Goal: Task Accomplishment & Management: Manage account settings

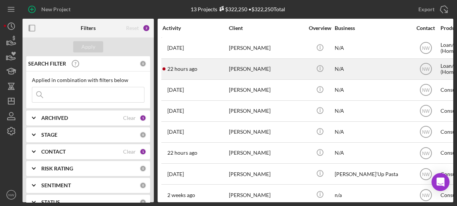
click at [222, 72] on div "22 hours ago [PERSON_NAME]" at bounding box center [195, 69] width 66 height 20
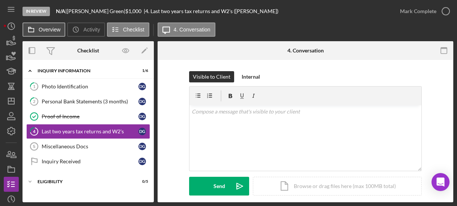
click at [53, 27] on label "Overview" at bounding box center [50, 30] width 22 height 6
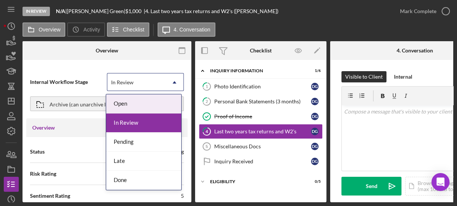
click at [171, 83] on icon "Icon/Dropdown Arrow" at bounding box center [174, 83] width 18 height 18
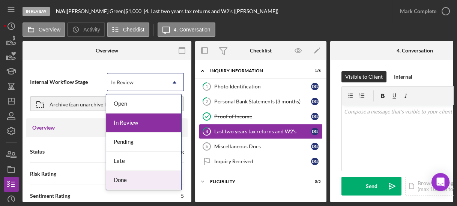
click at [135, 177] on div "Done" at bounding box center [143, 180] width 75 height 19
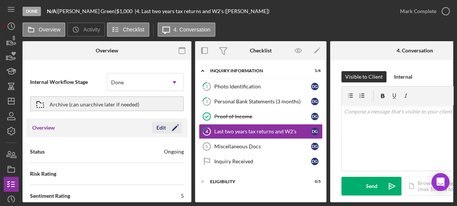
click at [172, 130] on polygon "button" at bounding box center [175, 129] width 6 height 6
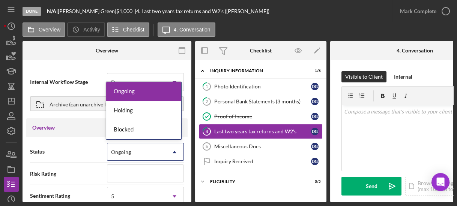
click at [159, 147] on div "Ongoing" at bounding box center [136, 152] width 58 height 17
click at [72, 64] on div "Internal Workflow Stage Done Icon/Dropdown Arrow Archive (can unarchive later i…" at bounding box center [107, 133] width 169 height 139
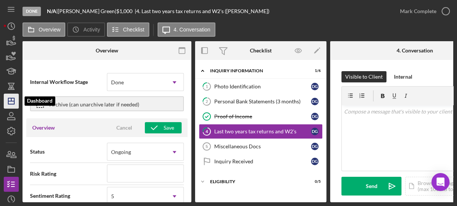
drag, startPoint x: 10, startPoint y: 103, endPoint x: 18, endPoint y: 103, distance: 8.3
click at [10, 103] on icon "Icon/Dashboard" at bounding box center [11, 101] width 19 height 19
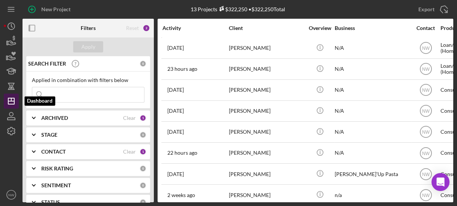
click at [12, 102] on icon "Icon/Dashboard" at bounding box center [11, 101] width 19 height 19
click at [8, 99] on polygon "button" at bounding box center [11, 101] width 6 height 6
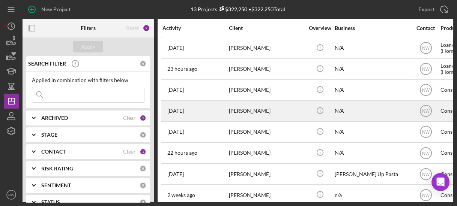
click at [243, 111] on div "[PERSON_NAME]" at bounding box center [266, 111] width 75 height 20
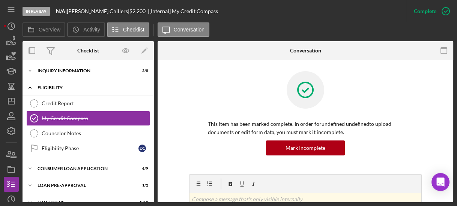
click at [30, 86] on icon "Icon/Expander" at bounding box center [30, 87] width 15 height 15
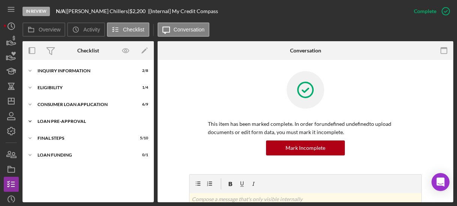
click at [30, 117] on icon "Icon/Expander" at bounding box center [30, 121] width 15 height 15
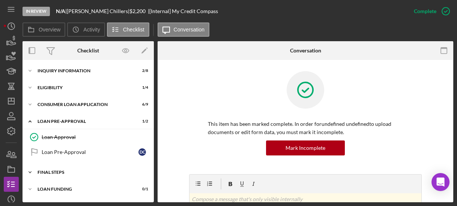
click at [35, 168] on icon "Icon/Expander" at bounding box center [30, 172] width 15 height 15
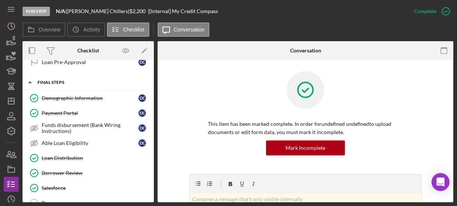
scroll to position [149, 0]
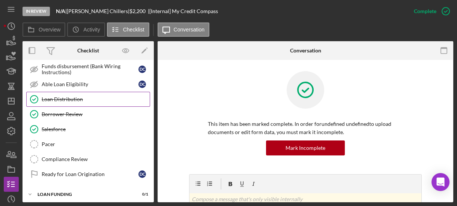
click at [62, 96] on div "Loan Distribution" at bounding box center [96, 99] width 108 height 6
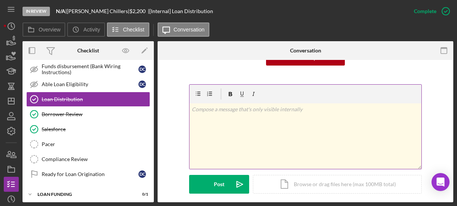
scroll to position [180, 0]
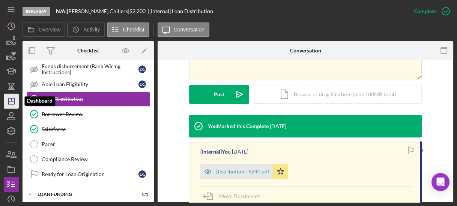
click at [14, 104] on polygon "button" at bounding box center [11, 101] width 6 height 6
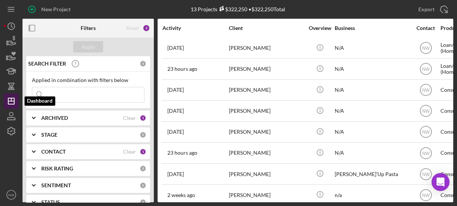
click at [11, 101] on line "button" at bounding box center [11, 99] width 0 height 3
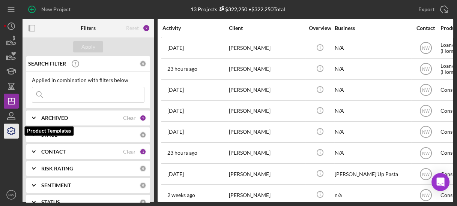
click at [13, 129] on icon "button" at bounding box center [12, 132] width 8 height 8
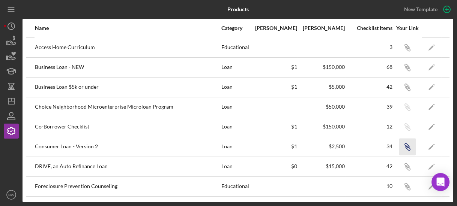
click at [405, 147] on icon "button" at bounding box center [407, 148] width 5 height 5
click at [405, 146] on icon "Icon/Link" at bounding box center [407, 146] width 17 height 17
click at [9, 101] on line "button" at bounding box center [11, 101] width 6 height 0
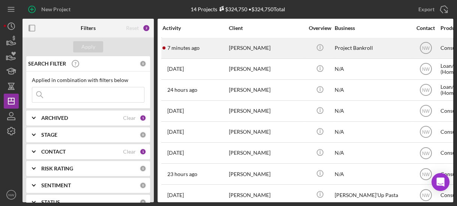
click at [237, 52] on div "[PERSON_NAME]" at bounding box center [266, 48] width 75 height 20
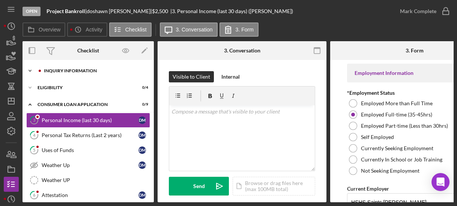
click at [81, 69] on div "Inquiry Information" at bounding box center [94, 71] width 101 height 5
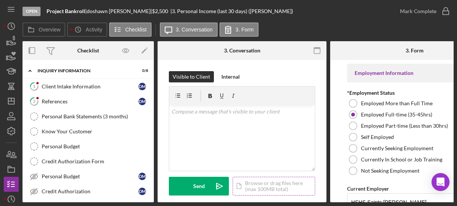
scroll to position [90, 0]
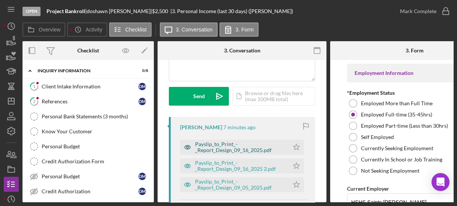
click at [249, 144] on div "Payslip_to_Print_-_Report_Design_09_16_2025.pdf" at bounding box center [240, 147] width 90 height 12
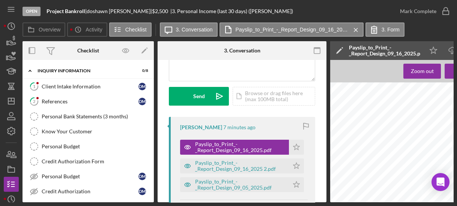
scroll to position [150, 0]
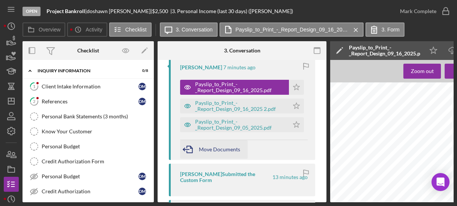
click at [205, 151] on span "Move Documents" at bounding box center [219, 149] width 41 height 6
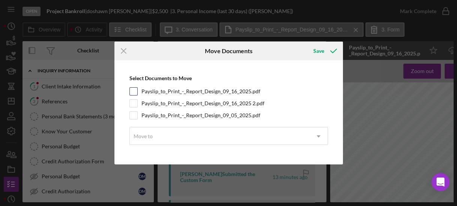
click at [131, 92] on input "Payslip_to_Print_-_Report_Design_09_16_2025.pdf" at bounding box center [134, 92] width 8 height 8
checkbox input "true"
click at [131, 104] on input "Payslip_to_Print_-_Report_Design_09_16_2025 2.pdf" at bounding box center [134, 104] width 8 height 8
checkbox input "true"
click at [132, 114] on input "Payslip_to_Print_-_Report_Design_09_05_2025.pdf" at bounding box center [134, 116] width 8 height 8
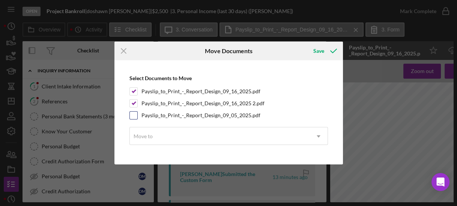
checkbox input "true"
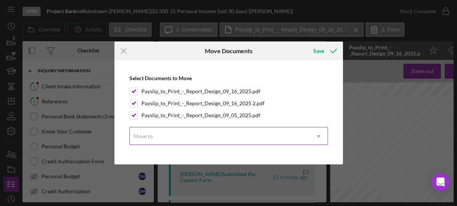
click at [157, 131] on div "Move to" at bounding box center [220, 136] width 180 height 17
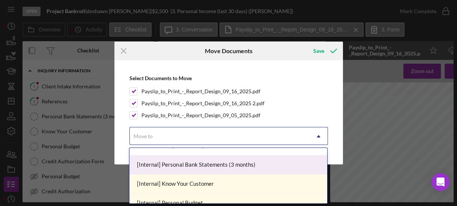
scroll to position [0, 0]
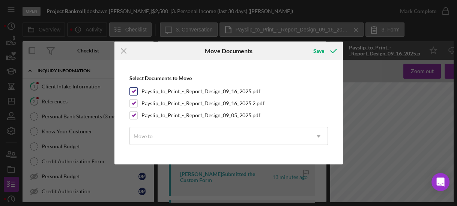
click at [300, 90] on div "Payslip_to_Print_-_Report_Design_09_16_2025.pdf" at bounding box center [228, 91] width 198 height 8
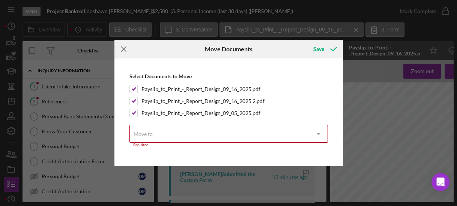
click at [123, 49] on line at bounding box center [123, 49] width 5 height 5
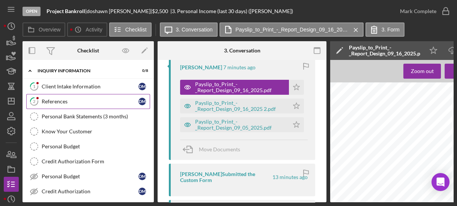
click at [63, 102] on div "References" at bounding box center [90, 102] width 97 height 6
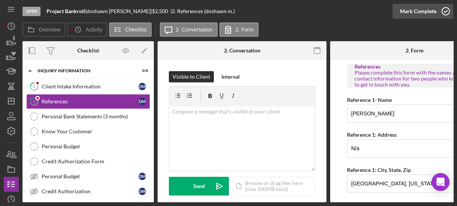
click at [448, 11] on icon "button" at bounding box center [445, 11] width 19 height 19
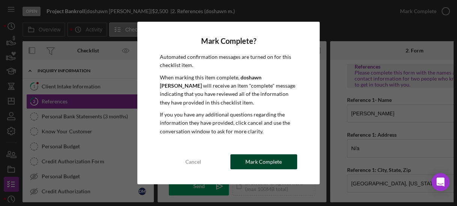
click at [256, 162] on div "Mark Complete" at bounding box center [263, 162] width 36 height 15
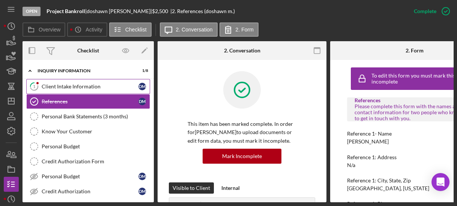
click at [61, 87] on div "Client Intake Information" at bounding box center [90, 87] width 97 height 6
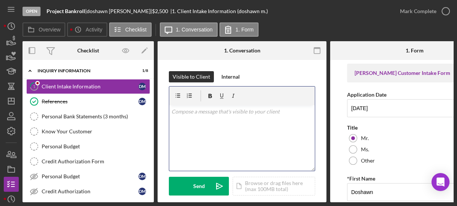
click at [225, 116] on div "v Color teal Color pink Remove color Add row above Add row below Add column bef…" at bounding box center [242, 138] width 146 height 66
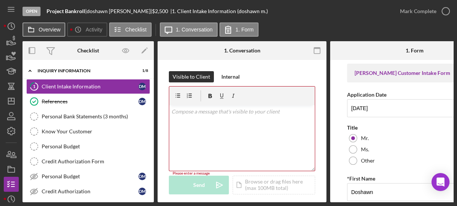
click at [41, 26] on button "Overview" at bounding box center [44, 30] width 43 height 14
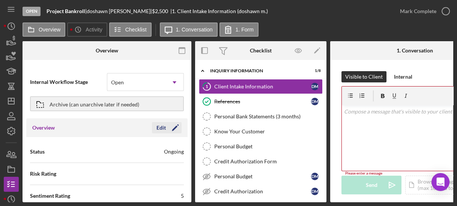
click at [172, 129] on polygon "button" at bounding box center [175, 129] width 6 height 6
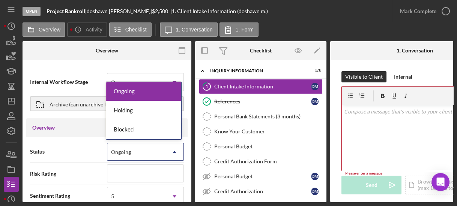
click at [153, 156] on div "Ongoing" at bounding box center [136, 152] width 58 height 17
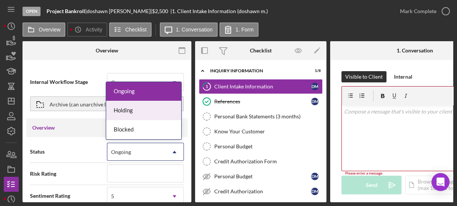
click at [86, 71] on div "Internal Workflow Stage Open Icon/Dropdown Arrow" at bounding box center [107, 82] width 154 height 22
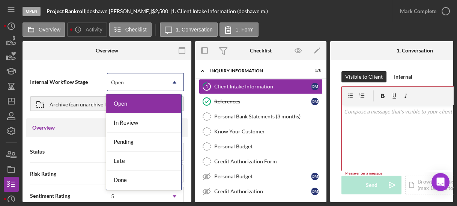
click at [117, 86] on div "Open" at bounding box center [136, 82] width 58 height 17
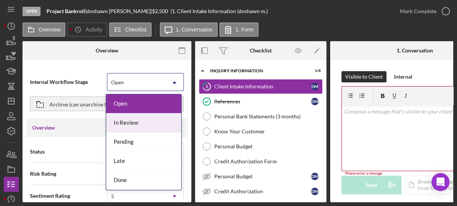
click at [125, 120] on div "In Review" at bounding box center [143, 123] width 75 height 19
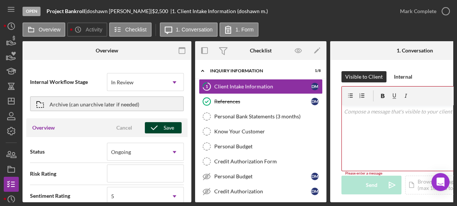
click at [158, 126] on icon "button" at bounding box center [154, 128] width 19 height 19
type textarea "Thank you for your application to [PERSON_NAME]! Please login to see what we st…"
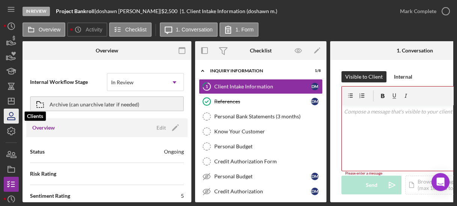
click at [13, 117] on icon "button" at bounding box center [11, 116] width 19 height 19
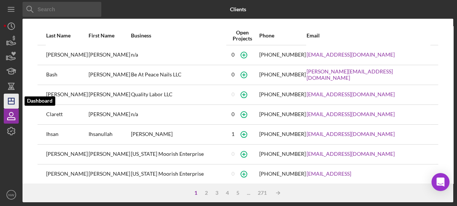
click at [12, 101] on line "button" at bounding box center [11, 101] width 6 height 0
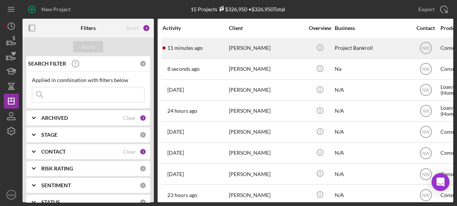
click at [233, 54] on div "[PERSON_NAME]" at bounding box center [266, 48] width 75 height 20
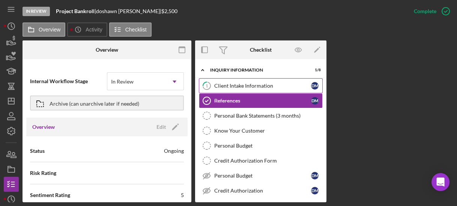
click at [220, 85] on div "Client Intake Information" at bounding box center [262, 86] width 97 height 6
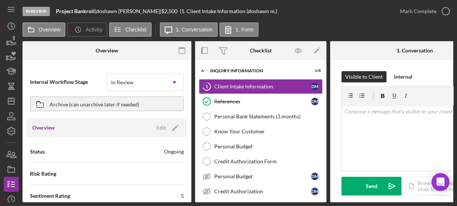
scroll to position [60, 0]
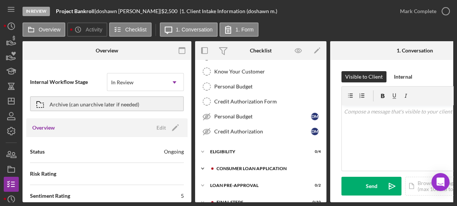
click at [222, 167] on div "Consumer Loan Application" at bounding box center [266, 169] width 101 height 5
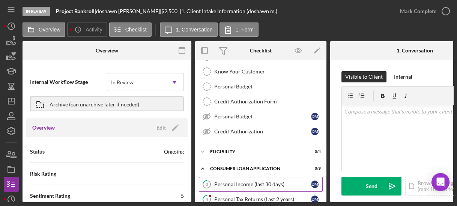
click at [251, 183] on div "Personal Income (last 30 days)" at bounding box center [262, 185] width 97 height 6
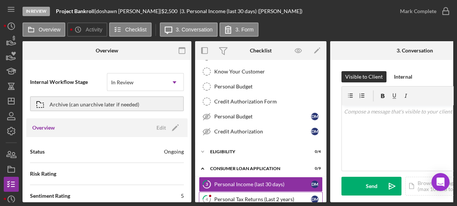
click at [234, 197] on div "Personal Tax Returns (Last 2 years)" at bounding box center [262, 200] width 97 height 6
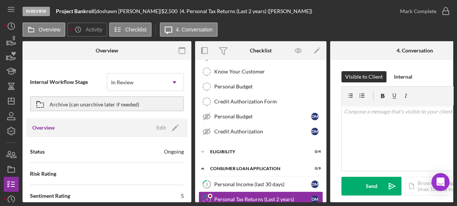
click at [240, 197] on div "Personal Tax Returns (Last 2 years)" at bounding box center [262, 200] width 97 height 6
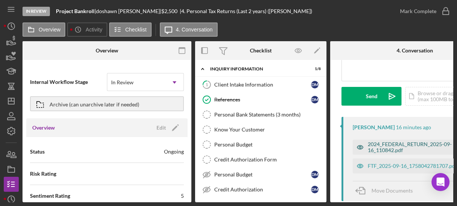
scroll to position [3, 0]
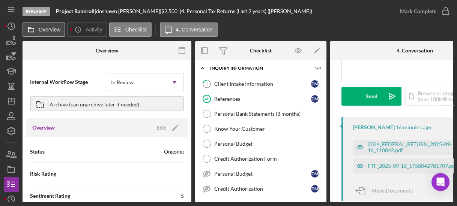
click at [54, 31] on label "Overview" at bounding box center [50, 30] width 22 height 6
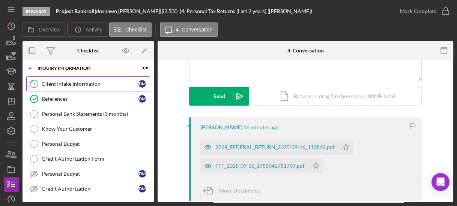
click at [59, 82] on div "Client Intake Information" at bounding box center [90, 84] width 97 height 6
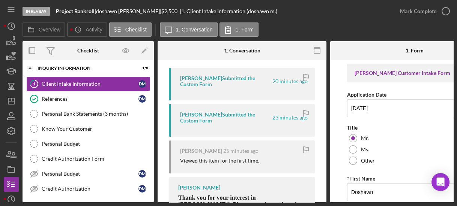
scroll to position [79, 0]
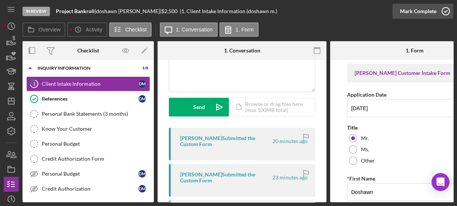
click at [447, 10] on icon "button" at bounding box center [445, 11] width 19 height 19
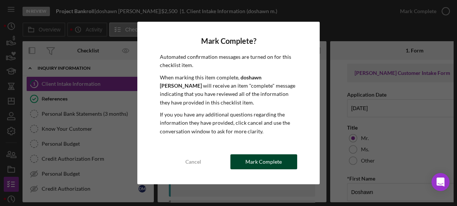
click at [257, 161] on div "Mark Complete" at bounding box center [263, 162] width 36 height 15
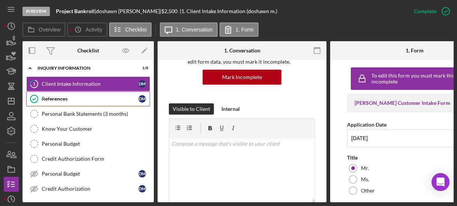
scroll to position [191, 0]
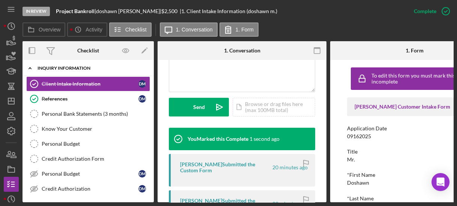
click at [32, 68] on icon "Icon/Expander" at bounding box center [30, 68] width 15 height 15
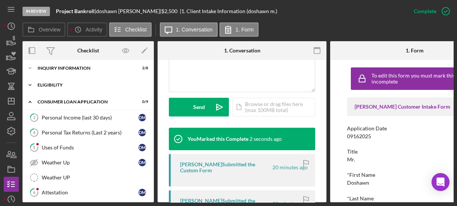
click at [30, 83] on icon "Icon/Expander" at bounding box center [30, 85] width 15 height 15
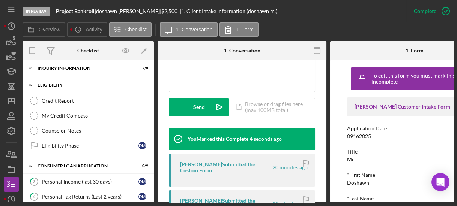
click at [30, 85] on icon "Icon/Expander" at bounding box center [30, 85] width 15 height 15
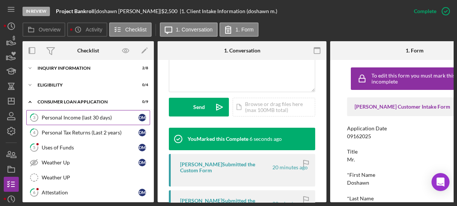
click at [48, 119] on div "Personal Income (last 30 days)" at bounding box center [90, 118] width 97 height 6
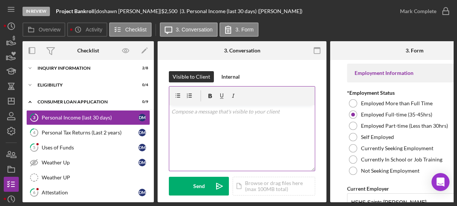
scroll to position [90, 0]
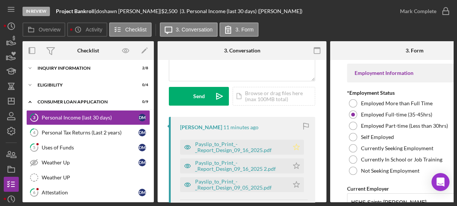
click at [294, 149] on icon "Icon/Star" at bounding box center [296, 147] width 15 height 15
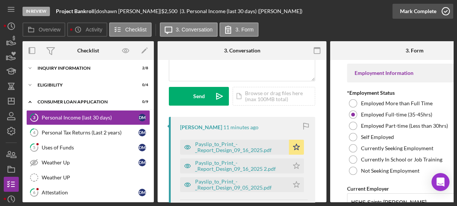
click at [448, 8] on icon "button" at bounding box center [445, 11] width 19 height 19
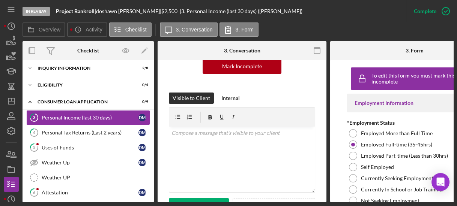
scroll to position [201, 0]
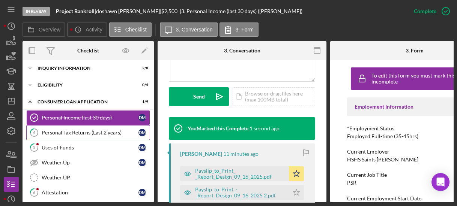
click at [60, 134] on div "Personal Tax Returns (Last 2 years)" at bounding box center [90, 133] width 97 height 6
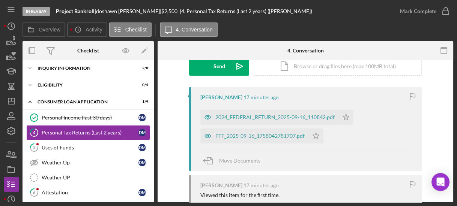
scroll to position [150, 0]
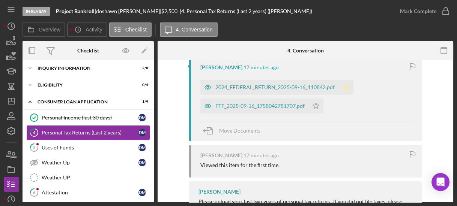
click at [345, 87] on polygon "button" at bounding box center [346, 87] width 6 height 6
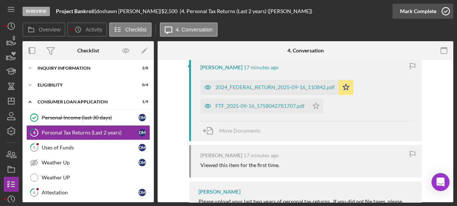
click at [450, 13] on icon "button" at bounding box center [445, 11] width 19 height 19
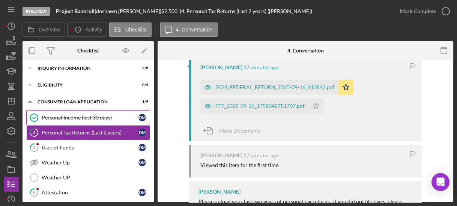
scroll to position [279, 0]
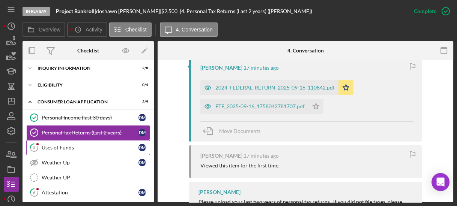
drag, startPoint x: 47, startPoint y: 147, endPoint x: 51, endPoint y: 147, distance: 4.1
click at [47, 147] on div "Uses of Funds" at bounding box center [90, 148] width 97 height 6
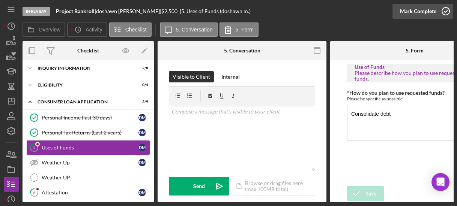
click at [446, 11] on icon "button" at bounding box center [445, 11] width 19 height 19
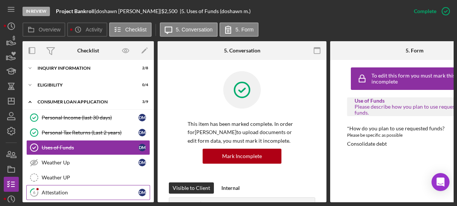
click at [57, 187] on link "6 Attestation [PERSON_NAME]" at bounding box center [88, 192] width 124 height 15
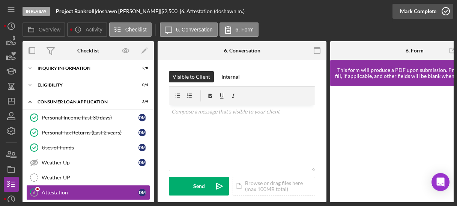
click at [444, 12] on polyline "button" at bounding box center [445, 12] width 3 height 2
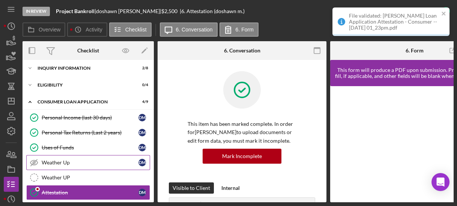
scroll to position [93, 0]
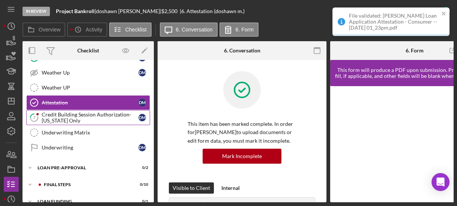
click at [41, 119] on icon "7" at bounding box center [34, 117] width 19 height 19
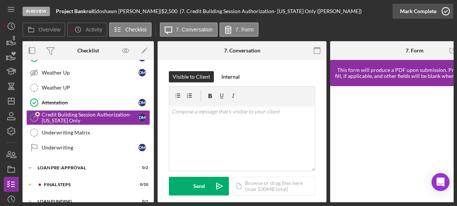
click at [443, 13] on icon "button" at bounding box center [445, 11] width 19 height 19
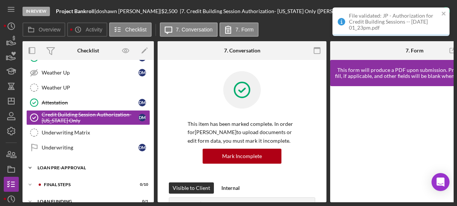
click at [44, 168] on div "Icon/Expander Loan Pre-Approval 0 / 2" at bounding box center [88, 168] width 131 height 15
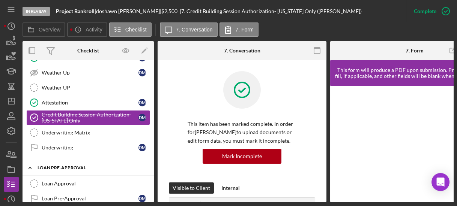
scroll to position [137, 0]
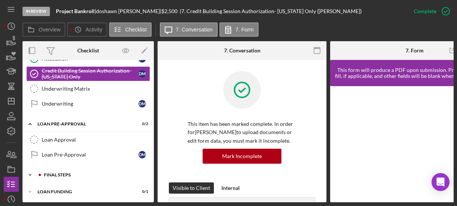
click at [48, 173] on div "FINAL STEPS" at bounding box center [94, 175] width 101 height 5
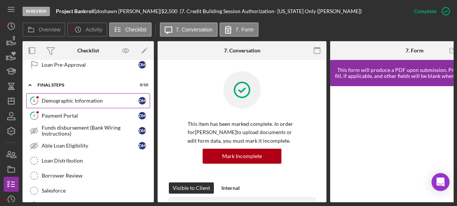
click at [67, 99] on div "Demographic Information" at bounding box center [90, 101] width 97 height 6
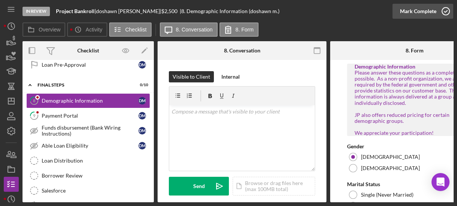
click at [443, 11] on icon "button" at bounding box center [445, 11] width 19 height 19
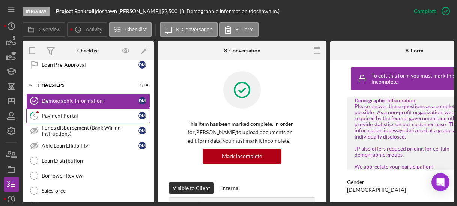
click at [80, 114] on div "Payment Portal" at bounding box center [90, 116] width 97 height 6
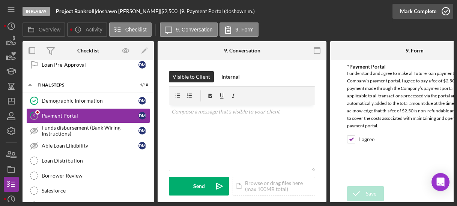
click at [445, 11] on icon "button" at bounding box center [445, 11] width 19 height 19
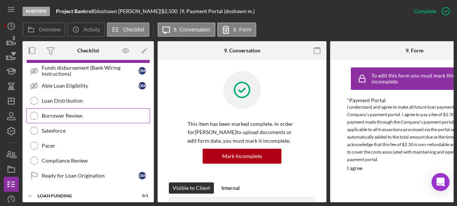
scroll to position [227, 0]
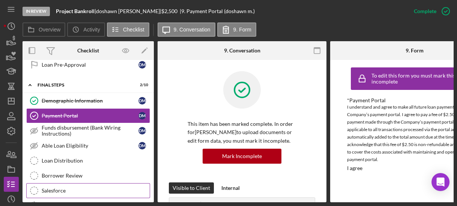
click at [50, 183] on link "Salesforce Salesforce" at bounding box center [88, 190] width 124 height 15
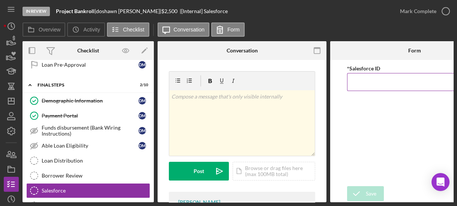
paste input "a0wPC000002I8E5YAK"
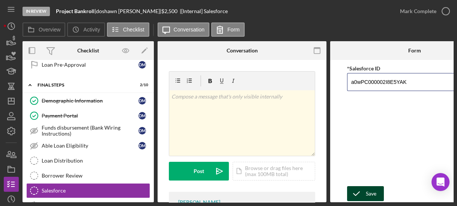
type input "a0wPC000002I8E5YAK"
drag, startPoint x: 364, startPoint y: 190, endPoint x: 361, endPoint y: 185, distance: 5.7
click at [364, 190] on icon "submit" at bounding box center [356, 194] width 19 height 19
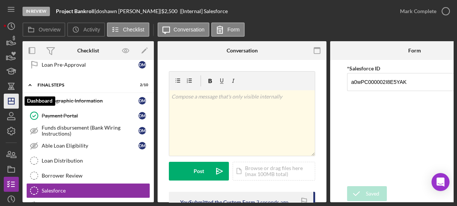
click at [11, 100] on icon "Icon/Dashboard" at bounding box center [11, 101] width 19 height 19
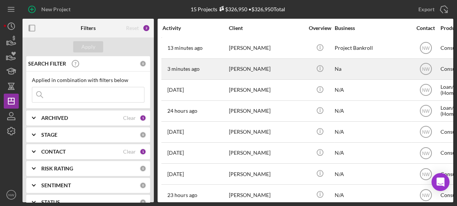
click at [231, 68] on div "[PERSON_NAME]" at bounding box center [266, 69] width 75 height 20
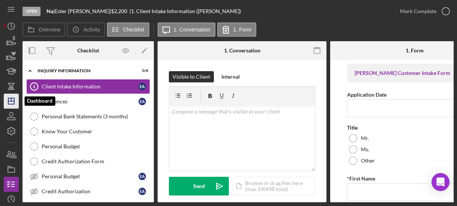
click at [12, 104] on icon "Icon/Dashboard" at bounding box center [11, 101] width 19 height 19
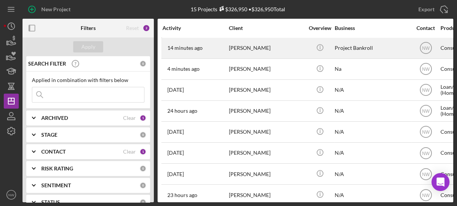
click at [239, 50] on div "[PERSON_NAME]" at bounding box center [266, 48] width 75 height 20
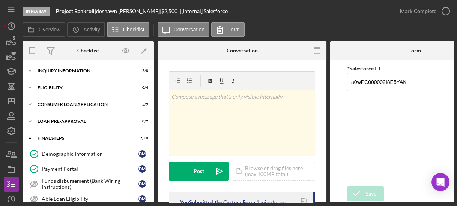
scroll to position [111, 0]
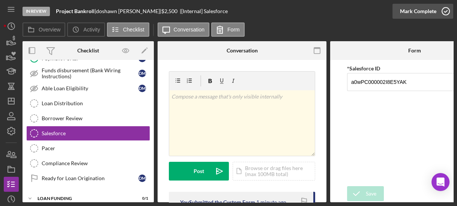
click at [444, 12] on polyline "button" at bounding box center [445, 12] width 3 height 2
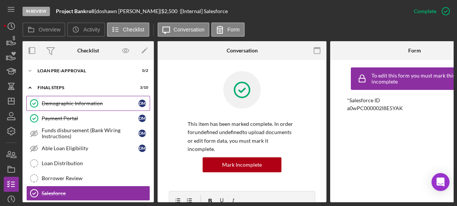
scroll to position [0, 0]
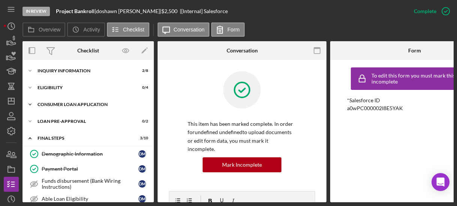
click at [29, 104] on polyline at bounding box center [30, 105] width 2 height 2
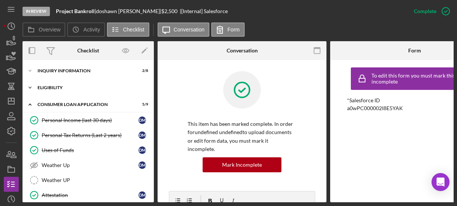
click at [31, 88] on icon "Icon/Expander" at bounding box center [30, 87] width 15 height 15
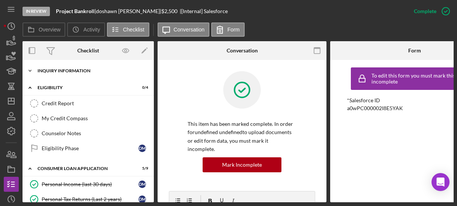
click at [32, 72] on icon "Icon/Expander" at bounding box center [30, 70] width 15 height 15
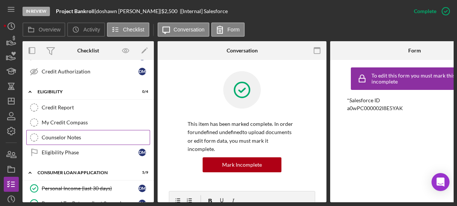
scroll to position [180, 0]
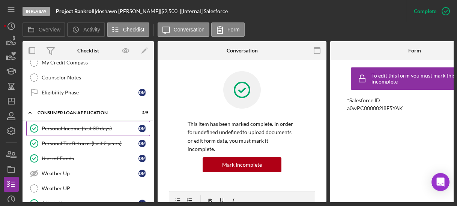
click at [64, 126] on div "Personal Income (last 30 days)" at bounding box center [90, 129] width 97 height 6
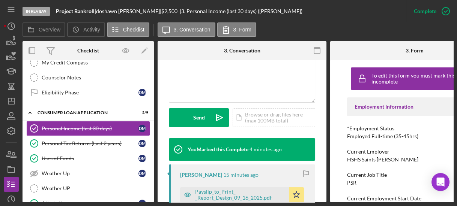
scroll to position [240, 0]
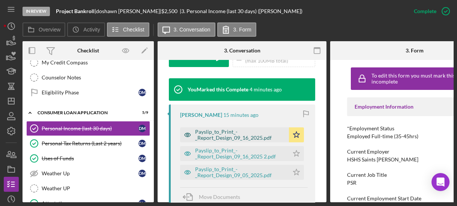
click at [227, 137] on div "Payslip_to_Print_-_Report_Design_09_16_2025.pdf" at bounding box center [240, 135] width 90 height 12
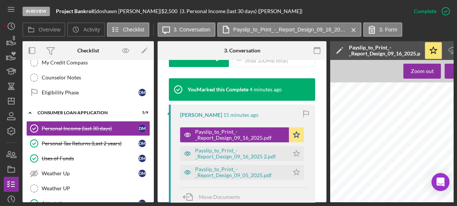
scroll to position [0, 9]
click at [213, 150] on div "Payslip_to_Print_-_Report_Design_09_16_2025 2.pdf" at bounding box center [240, 154] width 90 height 12
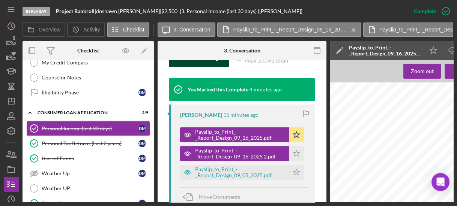
scroll to position [180, 0]
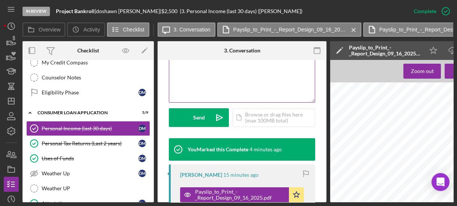
click at [191, 86] on div "v Color teal Color pink Remove color Add row above Add row below Add column bef…" at bounding box center [242, 70] width 146 height 66
click at [180, 74] on div "v Color teal Color pink Remove color Add row above Add row below Add column bef…" at bounding box center [242, 70] width 146 height 66
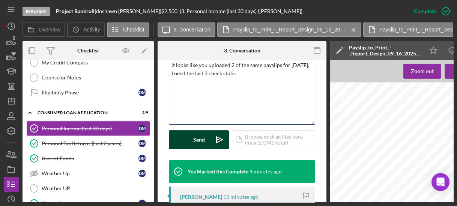
click at [180, 137] on button "Send Icon/icon-invite-send" at bounding box center [199, 140] width 60 height 19
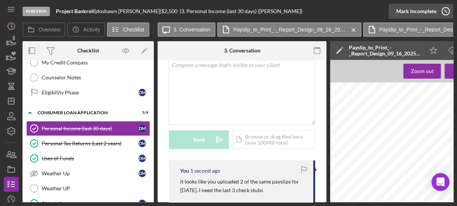
click at [442, 9] on icon "button" at bounding box center [445, 11] width 19 height 19
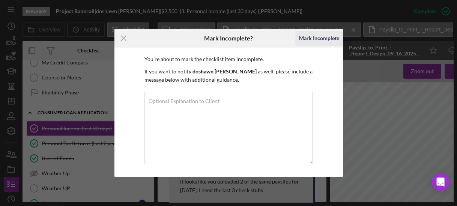
click at [304, 41] on div "Mark Incomplete" at bounding box center [319, 38] width 40 height 15
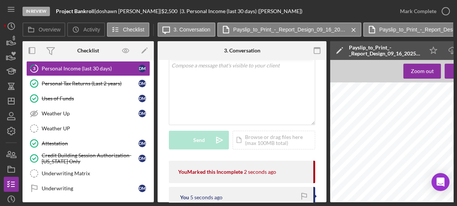
scroll to position [330, 0]
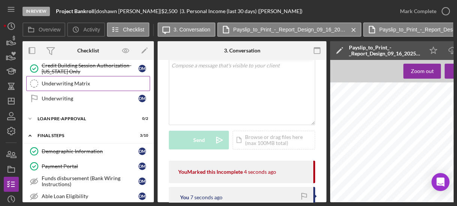
click at [59, 81] on div "Underwriting Matrix" at bounding box center [96, 84] width 108 height 6
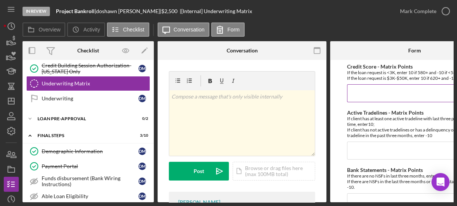
click at [355, 91] on input "Credit Score - Matrix Points" at bounding box center [414, 93] width 135 height 18
type input "-10"
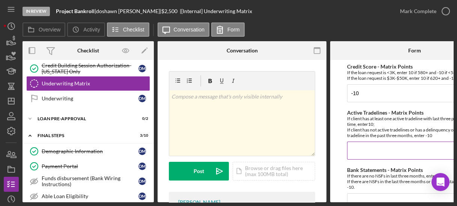
click at [368, 145] on input "Active Tradelines - Matrix Points" at bounding box center [414, 151] width 135 height 18
type input "10"
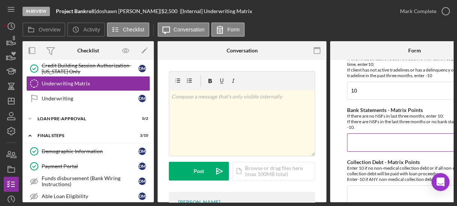
click at [356, 143] on input "Bank Statements - Matrix Points" at bounding box center [414, 143] width 135 height 18
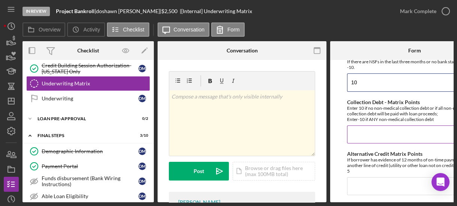
type input "10"
click at [354, 136] on input "Collection Debt - Matrix Points" at bounding box center [414, 135] width 135 height 18
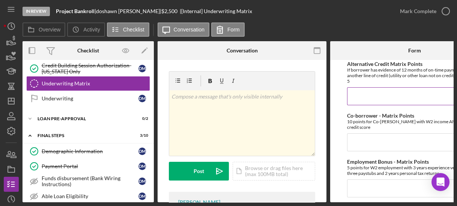
type input "-10"
click at [352, 99] on input "Alternative Credit Matrix Points" at bounding box center [414, 96] width 135 height 18
type input "0"
click at [358, 134] on input "Co-borrower - Matrix Points" at bounding box center [414, 143] width 135 height 18
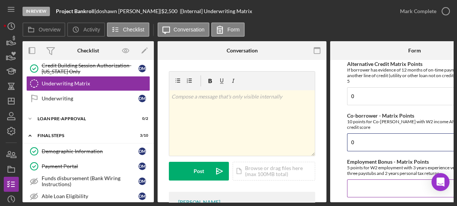
type input "0"
click at [360, 180] on input "Employment Bonus - Matrix Points" at bounding box center [414, 189] width 135 height 18
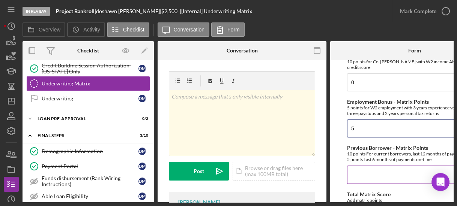
type input "5"
click at [360, 171] on input "Previous Borrower - Matrix Points" at bounding box center [414, 175] width 135 height 18
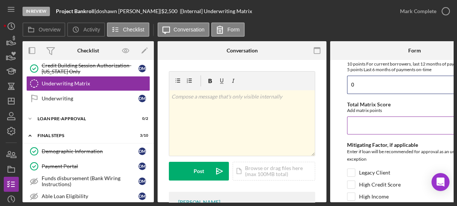
type input "0"
click at [358, 128] on input "Total Matrix Score" at bounding box center [414, 126] width 135 height 18
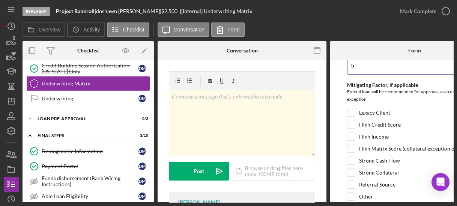
type input "5"
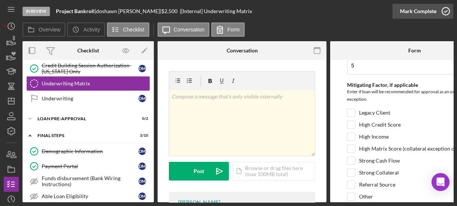
click at [447, 11] on icon "button" at bounding box center [445, 11] width 19 height 19
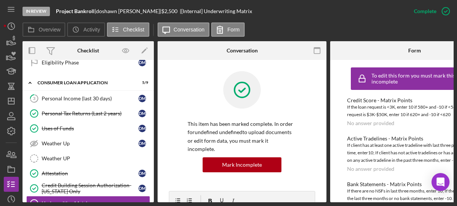
scroll to position [120, 0]
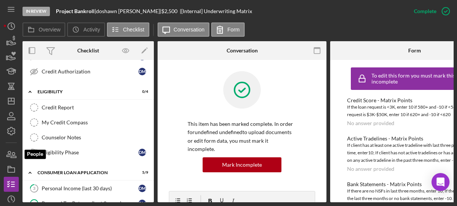
drag, startPoint x: 11, startPoint y: 154, endPoint x: 19, endPoint y: 143, distance: 14.2
click at [11, 154] on icon "button" at bounding box center [11, 154] width 19 height 19
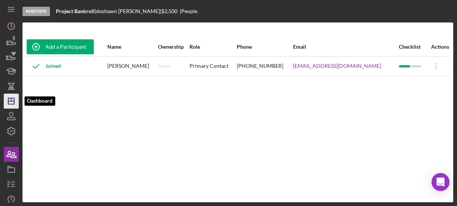
click at [11, 102] on icon "Icon/Dashboard" at bounding box center [11, 101] width 19 height 19
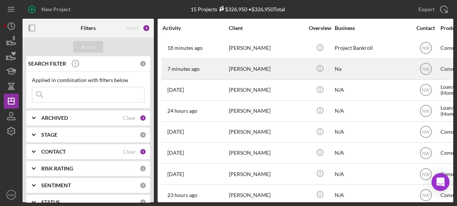
click at [229, 68] on div "[PERSON_NAME]" at bounding box center [266, 69] width 75 height 20
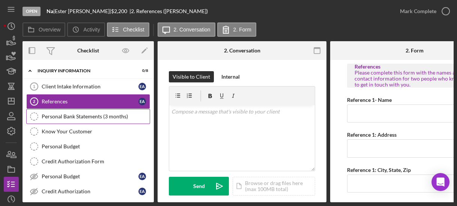
scroll to position [88, 0]
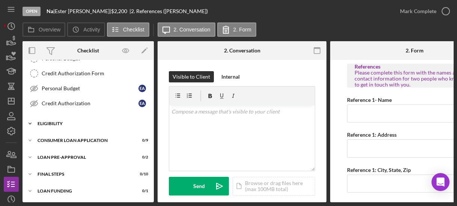
click at [33, 124] on icon "Icon/Expander" at bounding box center [30, 123] width 15 height 15
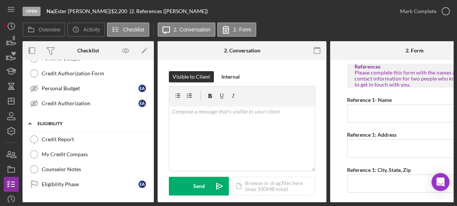
scroll to position [148, 0]
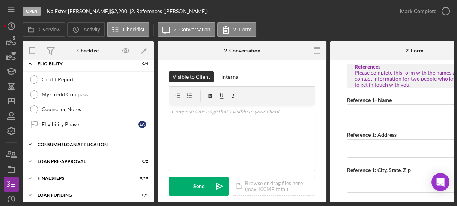
click at [36, 142] on icon "Icon/Expander" at bounding box center [30, 144] width 15 height 15
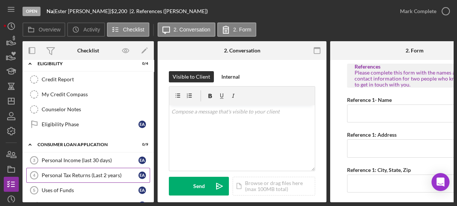
click at [49, 168] on link "Personal Tax Returns (Last 2 years) 4 Personal Tax Returns (Last 2 years) E A" at bounding box center [88, 175] width 124 height 15
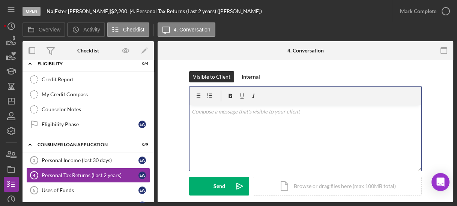
click at [217, 119] on div "v Color teal Color pink Remove color Add row above Add row below Add column bef…" at bounding box center [305, 138] width 232 height 66
click at [235, 125] on div "v Color teal Color pink Remove color Add row above Add row below Add column bef…" at bounding box center [305, 138] width 232 height 66
click at [257, 113] on p "Let of explanation for" at bounding box center [306, 112] width 228 height 8
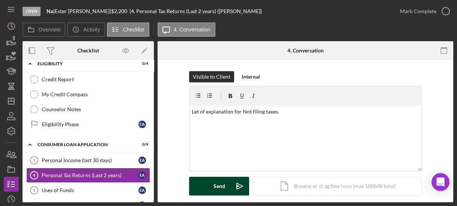
click at [222, 185] on div "Send" at bounding box center [219, 186] width 12 height 19
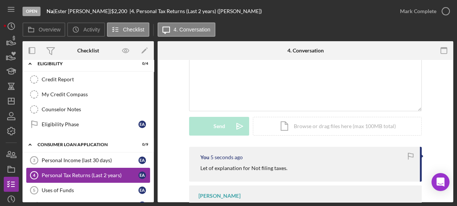
scroll to position [208, 0]
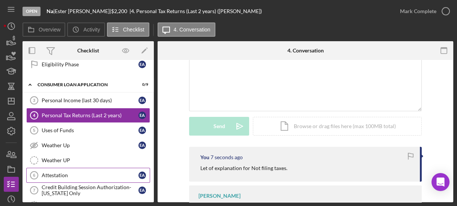
click at [70, 173] on div "Attestation" at bounding box center [90, 176] width 97 height 6
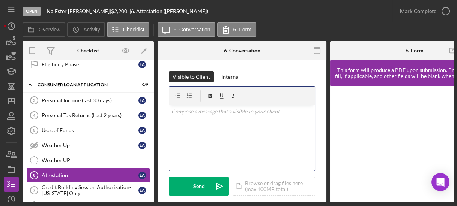
click at [244, 114] on p at bounding box center [241, 112] width 141 height 8
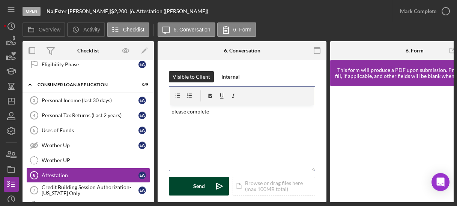
click at [194, 192] on div "Send" at bounding box center [199, 186] width 12 height 19
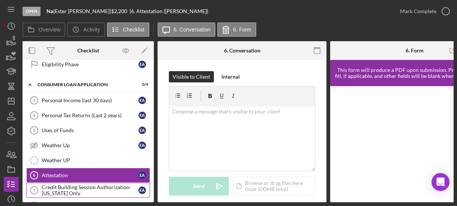
click at [63, 185] on div "Credit Building Session Authorization- [US_STATE] Only" at bounding box center [90, 191] width 97 height 12
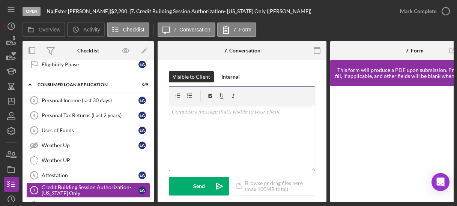
click at [212, 114] on p at bounding box center [241, 112] width 141 height 8
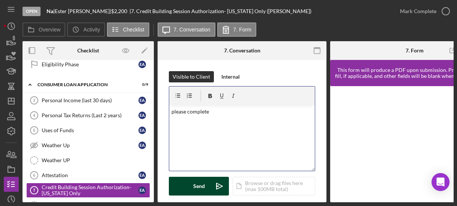
click at [192, 190] on button "Send Icon/icon-invite-send" at bounding box center [199, 186] width 60 height 19
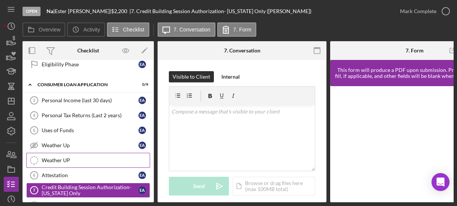
scroll to position [268, 0]
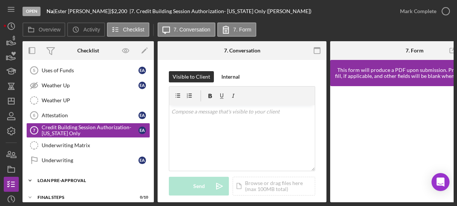
click at [30, 174] on icon "Icon/Expander" at bounding box center [30, 180] width 15 height 15
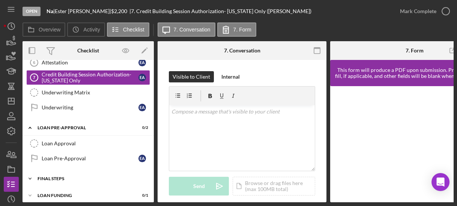
click at [30, 171] on icon "Icon/Expander" at bounding box center [30, 178] width 15 height 15
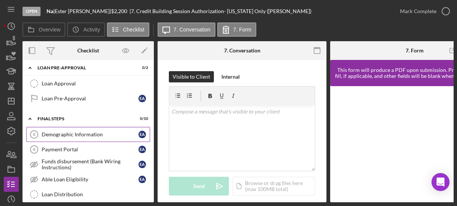
click at [65, 132] on div "Demographic Information" at bounding box center [90, 135] width 97 height 6
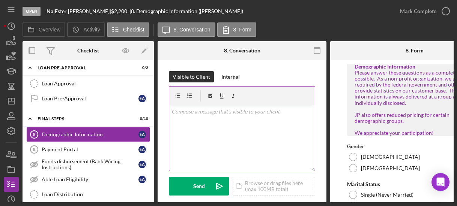
click at [198, 115] on p at bounding box center [241, 112] width 141 height 8
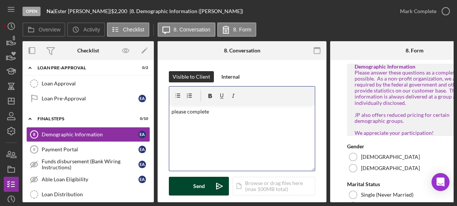
click at [203, 186] on div "Send" at bounding box center [199, 186] width 12 height 19
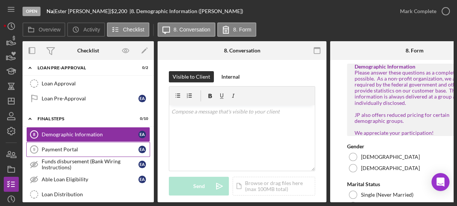
click at [66, 147] on div "Payment Portal" at bounding box center [90, 150] width 97 height 6
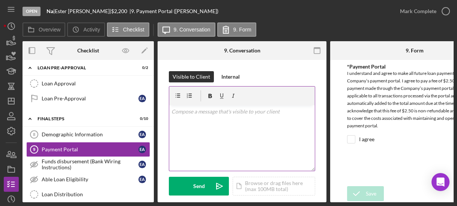
click at [201, 129] on div "v Color teal Color pink Remove color Add row above Add row below Add column bef…" at bounding box center [242, 138] width 146 height 66
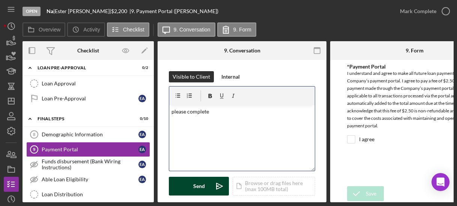
click at [179, 185] on button "Send Icon/icon-invite-send" at bounding box center [199, 186] width 60 height 19
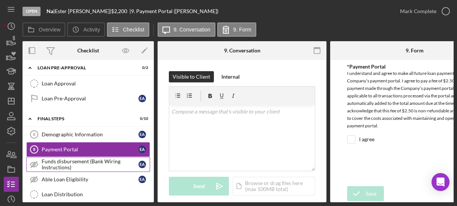
scroll to position [441, 0]
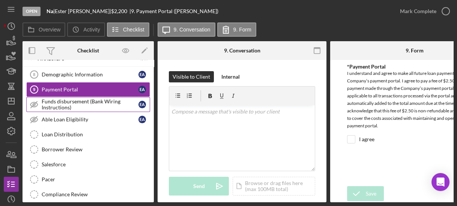
click at [77, 99] on div "Funds disbursement (Bank Wiring Instructions)" at bounding box center [90, 105] width 97 height 12
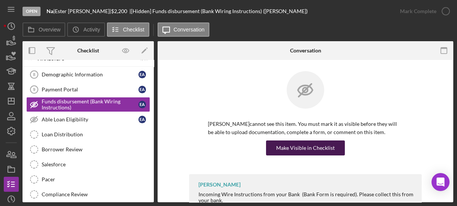
click at [301, 148] on div "Make Visible in Checklist" at bounding box center [305, 148] width 59 height 15
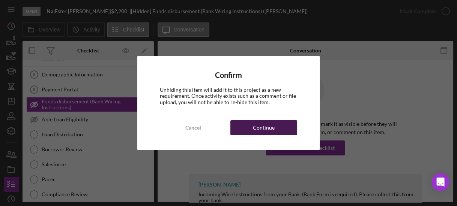
click at [253, 126] on div "Continue" at bounding box center [264, 127] width 22 height 15
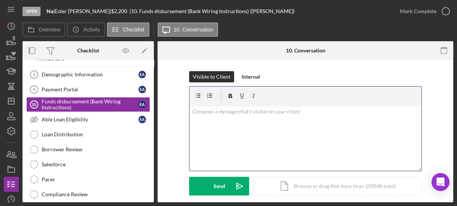
click at [214, 120] on div "v Color teal Color pink Remove color Add row above Add row below Add column bef…" at bounding box center [305, 138] width 232 height 66
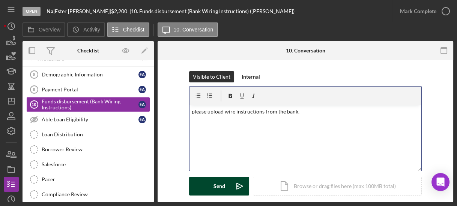
click at [223, 188] on div "Send" at bounding box center [219, 186] width 12 height 19
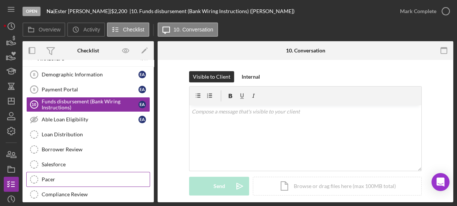
scroll to position [470, 0]
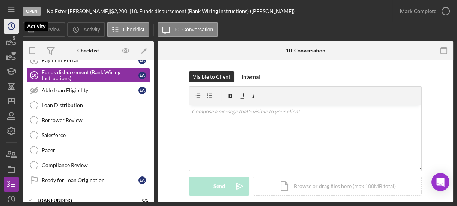
click at [5, 27] on icon "Icon/History" at bounding box center [11, 26] width 19 height 19
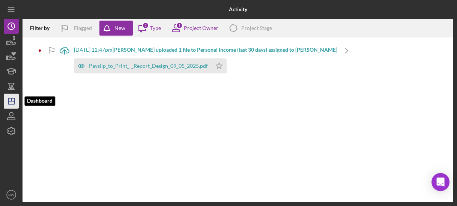
click at [9, 101] on line "button" at bounding box center [11, 101] width 6 height 0
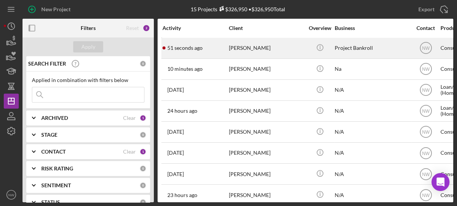
click at [231, 52] on div "[PERSON_NAME]" at bounding box center [266, 48] width 75 height 20
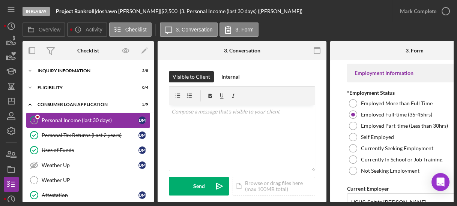
click at [86, 118] on div "Personal Income (last 30 days)" at bounding box center [90, 120] width 97 height 6
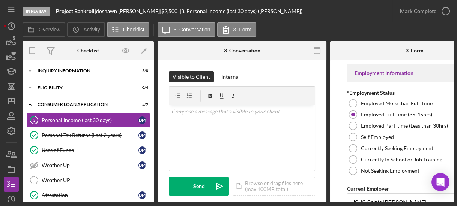
scroll to position [90, 0]
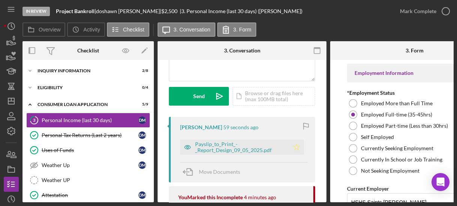
click at [293, 147] on polygon "button" at bounding box center [296, 147] width 6 height 6
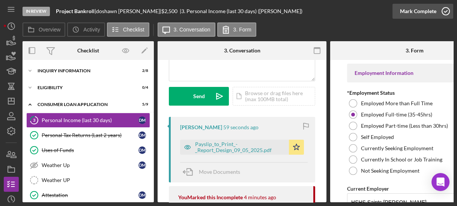
click at [447, 10] on icon "button" at bounding box center [445, 11] width 19 height 19
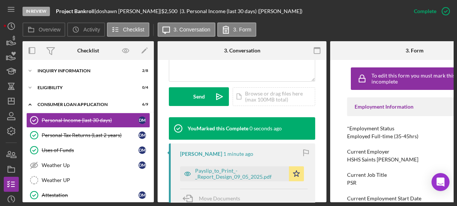
scroll to position [111, 0]
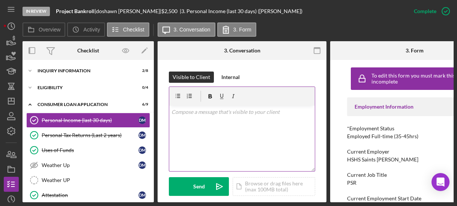
click at [183, 114] on p at bounding box center [241, 112] width 141 height 8
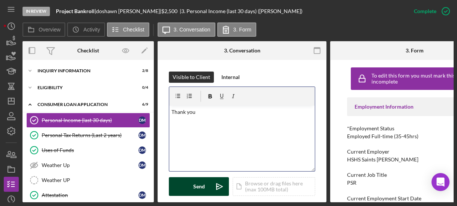
click at [195, 181] on div "Send" at bounding box center [199, 186] width 12 height 19
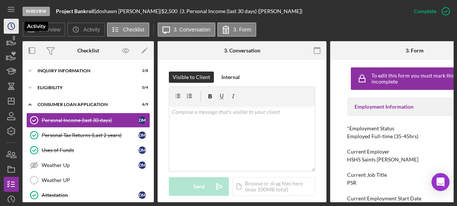
click at [15, 22] on icon "Icon/History" at bounding box center [11, 26] width 19 height 19
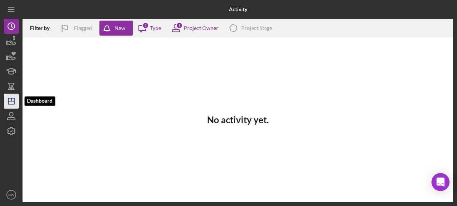
click at [11, 104] on polygon "button" at bounding box center [11, 101] width 6 height 6
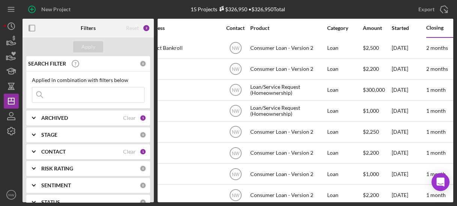
scroll to position [0, 175]
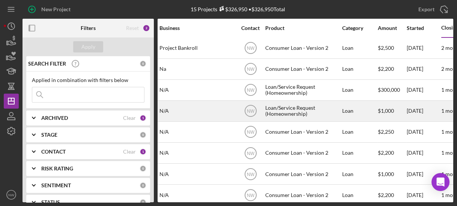
click at [189, 111] on div "N/A" at bounding box center [196, 111] width 75 height 20
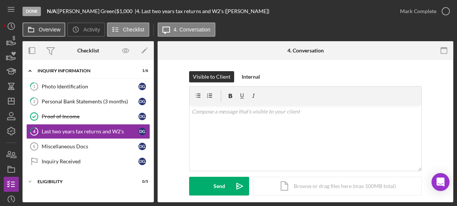
click at [46, 32] on label "Overview" at bounding box center [50, 30] width 22 height 6
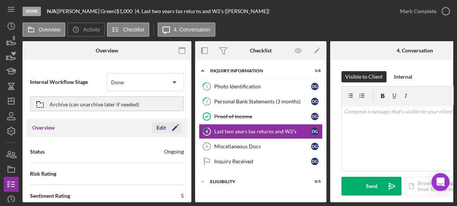
click at [172, 128] on polygon "button" at bounding box center [175, 129] width 6 height 6
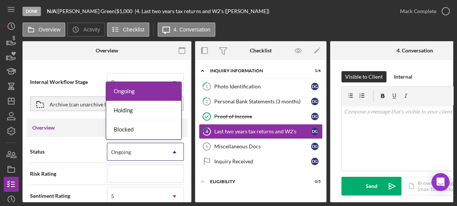
click at [172, 147] on icon "Icon/Dropdown Arrow" at bounding box center [174, 152] width 18 height 18
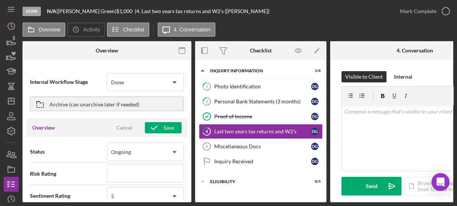
click at [90, 66] on div "Internal Workflow Stage Done Icon/Dropdown Arrow Archive (can unarchive later i…" at bounding box center [107, 133] width 169 height 139
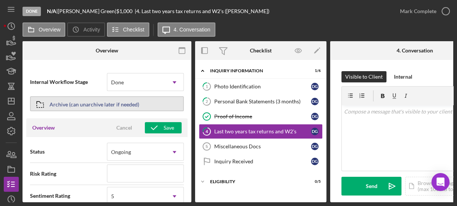
click at [94, 106] on div "Archive (can unarchive later if needed)" at bounding box center [95, 104] width 90 height 14
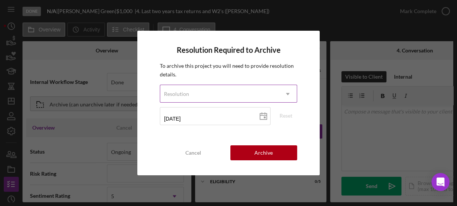
click at [288, 95] on icon "Icon/Dropdown Arrow" at bounding box center [288, 94] width 18 height 18
click at [203, 90] on div "Resolution" at bounding box center [219, 94] width 118 height 17
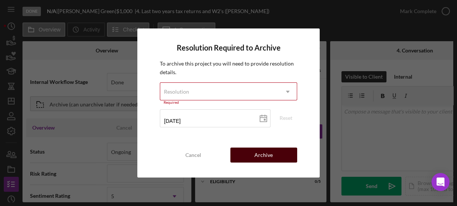
click at [243, 155] on button "Archive" at bounding box center [263, 155] width 67 height 15
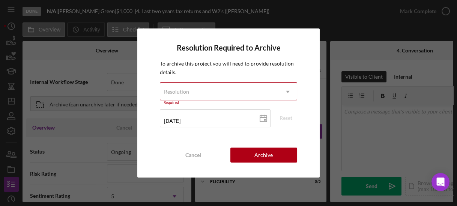
click at [250, 94] on div "Resolution" at bounding box center [219, 91] width 118 height 17
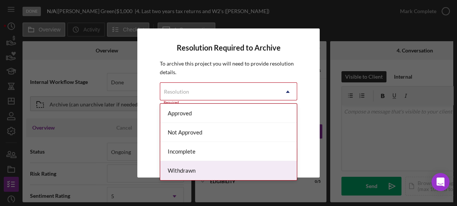
click at [182, 174] on div "Withdrawn" at bounding box center [228, 170] width 136 height 19
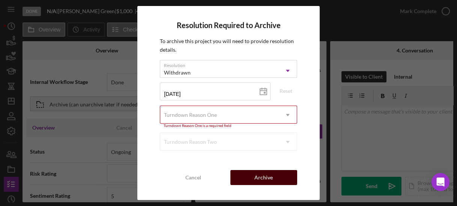
click at [254, 175] on button "Archive" at bounding box center [263, 177] width 67 height 15
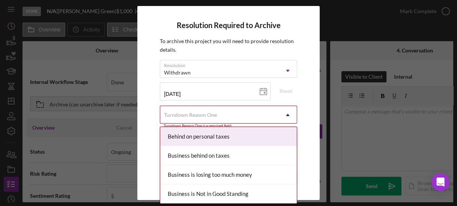
click at [204, 115] on div "Turndown Reason One" at bounding box center [190, 115] width 53 height 6
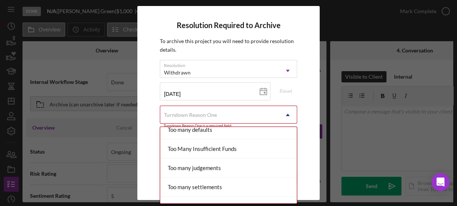
scroll to position [845, 0]
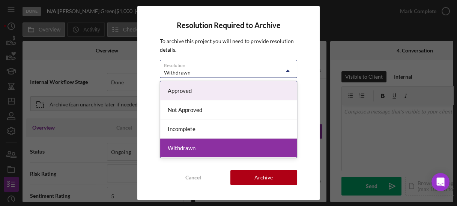
click at [203, 68] on div "Withdrawn" at bounding box center [219, 72] width 118 height 17
click at [203, 93] on div "Approved" at bounding box center [228, 90] width 136 height 19
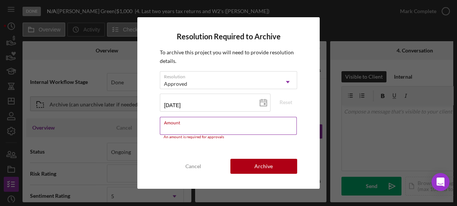
click at [228, 130] on input "Amount" at bounding box center [228, 126] width 137 height 18
click at [72, 55] on div "Resolution Required to Archive To archive this project you will need to provide…" at bounding box center [228, 103] width 457 height 206
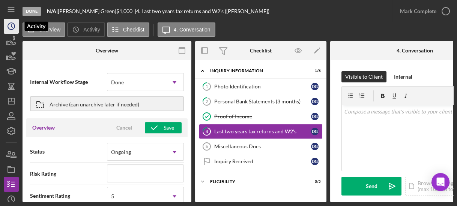
click at [8, 26] on icon "Icon/History" at bounding box center [11, 26] width 19 height 19
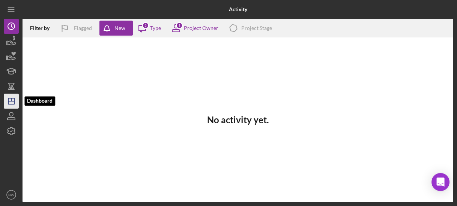
click at [11, 103] on icon "Icon/Dashboard" at bounding box center [11, 101] width 19 height 19
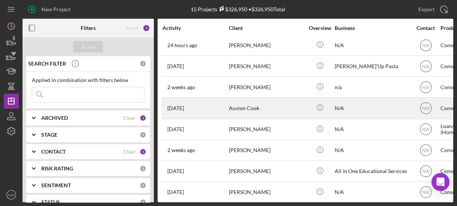
scroll to position [154, 0]
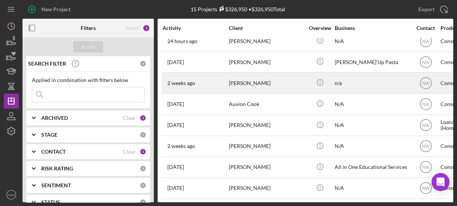
click at [246, 81] on div "[PERSON_NAME]" at bounding box center [266, 83] width 75 height 20
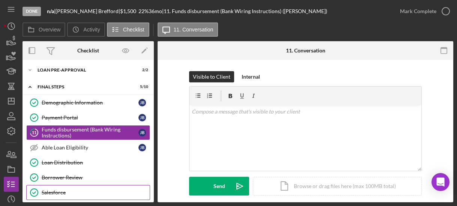
scroll to position [116, 0]
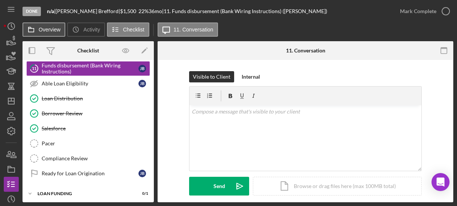
click at [54, 30] on label "Overview" at bounding box center [50, 30] width 22 height 6
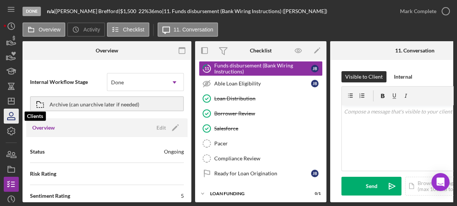
click at [12, 113] on icon "button" at bounding box center [11, 116] width 19 height 19
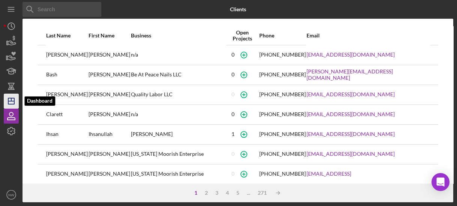
click at [10, 104] on polygon "button" at bounding box center [11, 101] width 6 height 6
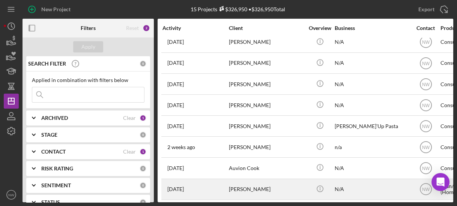
scroll to position [150, 0]
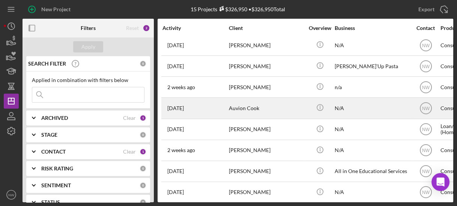
click at [231, 108] on div "Auvion Cook" at bounding box center [266, 108] width 75 height 20
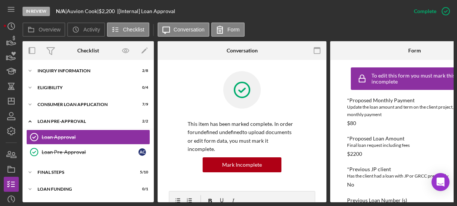
scroll to position [90, 0]
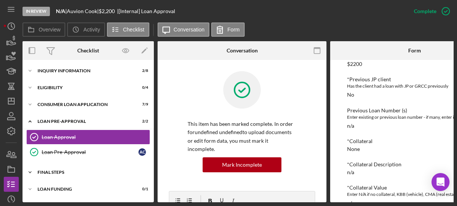
click at [35, 170] on icon "Icon/Expander" at bounding box center [30, 172] width 15 height 15
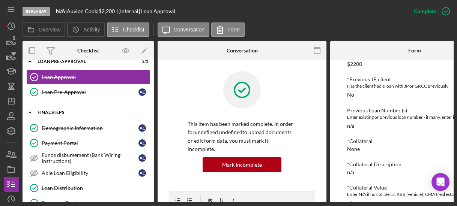
scroll to position [120, 0]
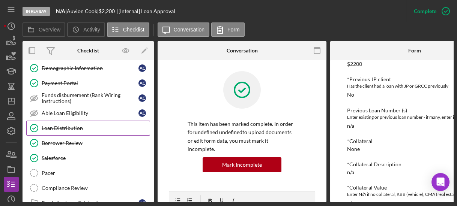
click at [51, 130] on link "Loan Distribution Loan Distribution" at bounding box center [88, 128] width 124 height 15
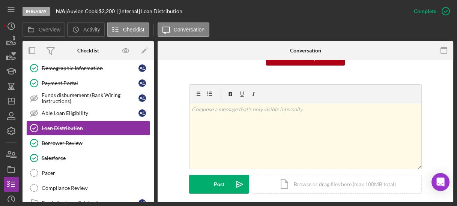
scroll to position [180, 0]
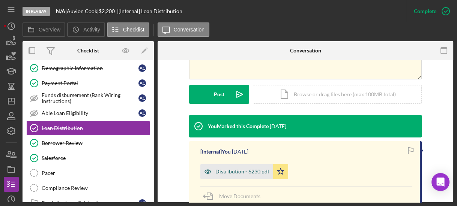
click at [240, 172] on div "Distribution - 6230.pdf" at bounding box center [242, 172] width 54 height 6
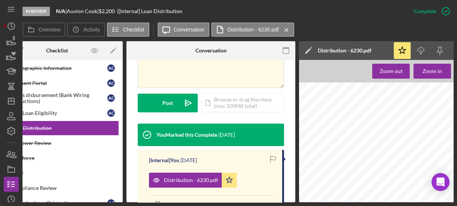
scroll to position [0, 18]
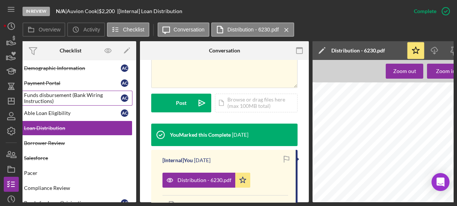
click at [43, 98] on div "Funds disbursement (Bank Wiring Instructions)" at bounding box center [72, 98] width 97 height 12
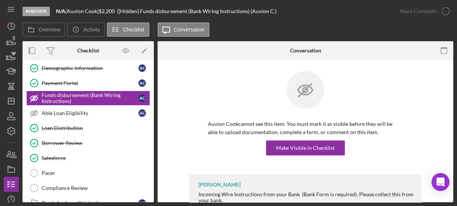
scroll to position [132, 0]
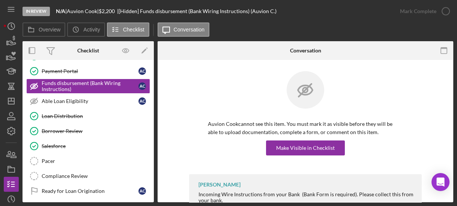
click at [216, 91] on div at bounding box center [305, 95] width 195 height 49
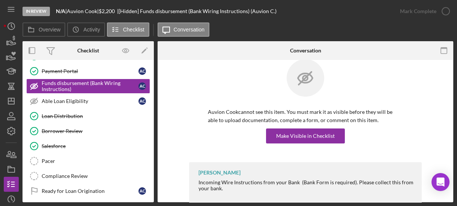
scroll to position [31, 0]
